Goal: Task Accomplishment & Management: Manage account settings

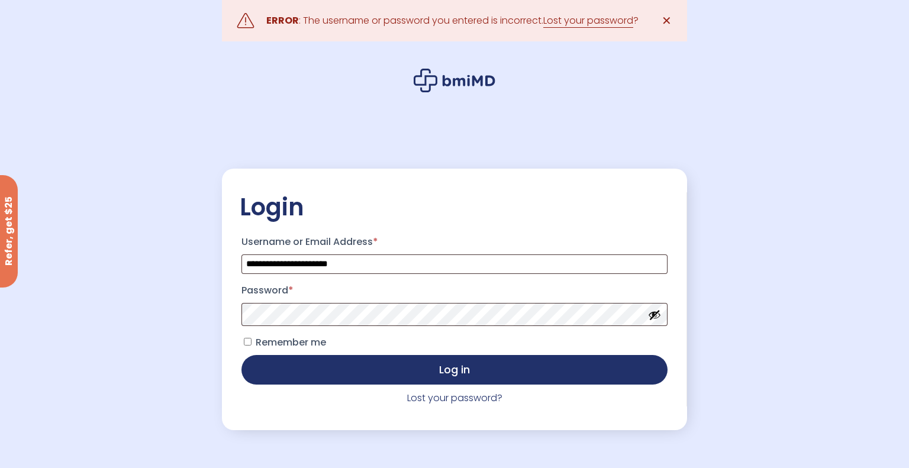
click at [657, 315] on button "Show password" at bounding box center [654, 314] width 13 height 13
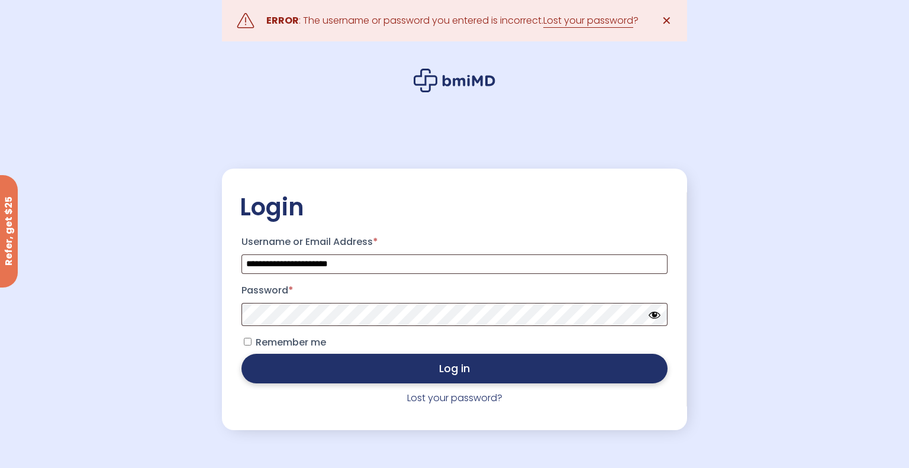
click at [593, 368] on button "Log in" at bounding box center [454, 369] width 426 height 30
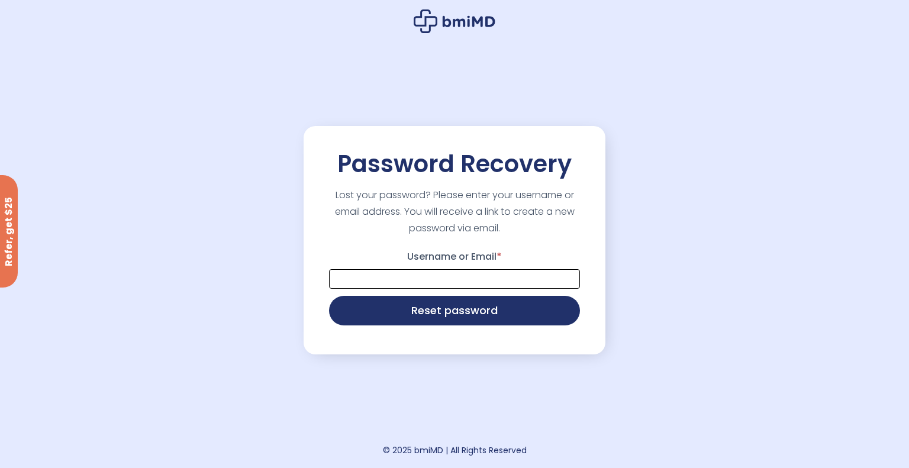
click at [435, 286] on input "Username or Email *" at bounding box center [454, 279] width 251 height 20
type input "**********"
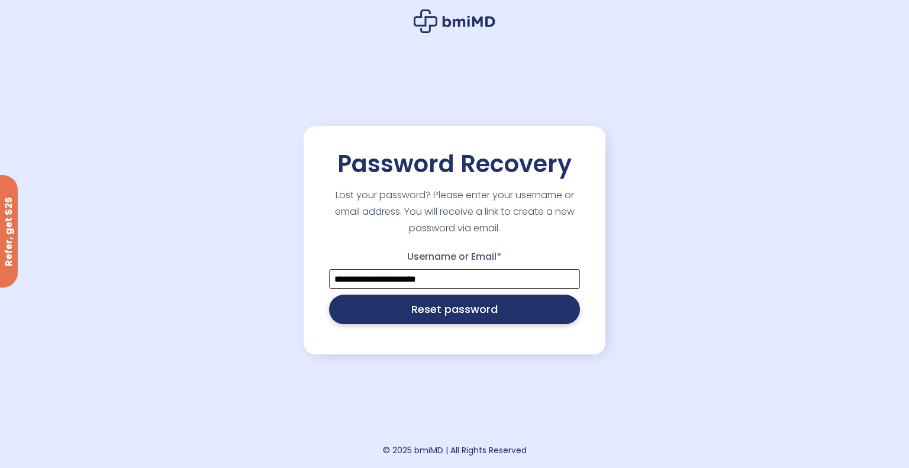
click at [440, 317] on button "Reset password" at bounding box center [454, 310] width 251 height 30
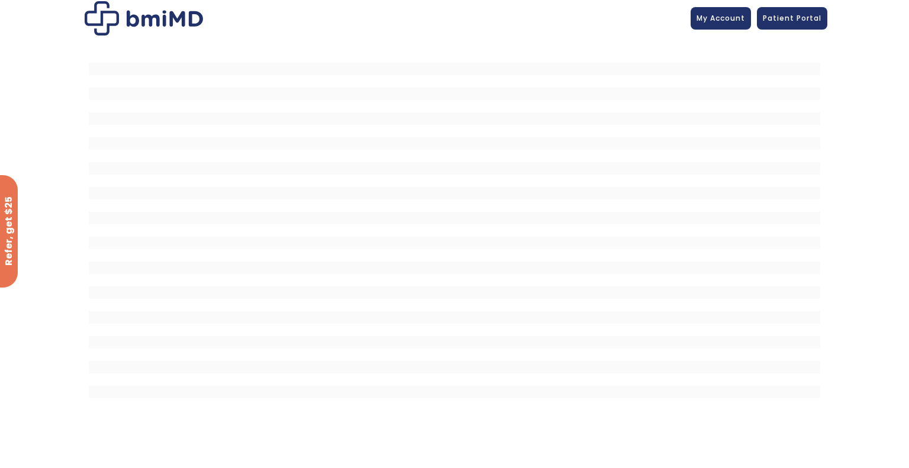
scroll to position [5, 0]
